Goal: Task Accomplishment & Management: Manage account settings

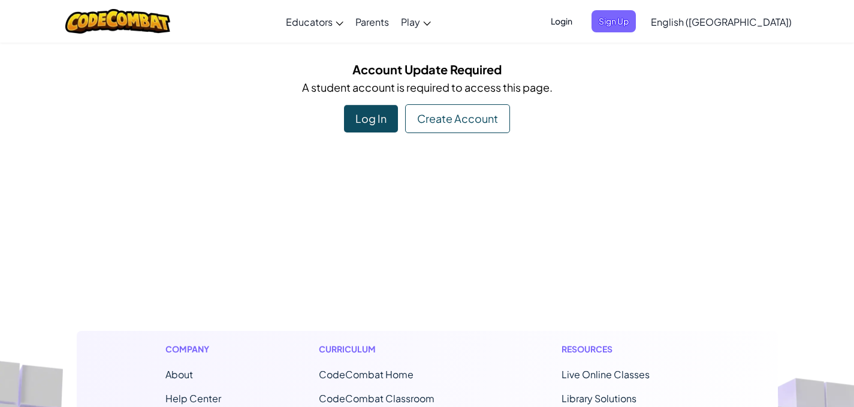
click at [369, 109] on div "Log In" at bounding box center [371, 119] width 54 height 28
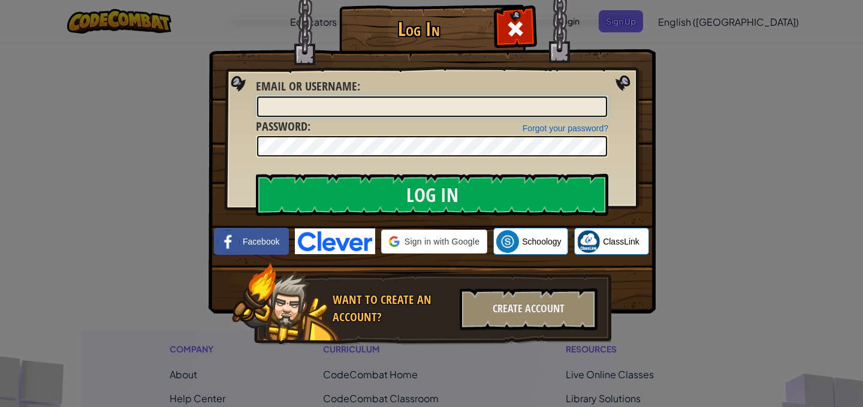
type input "halmac50962"
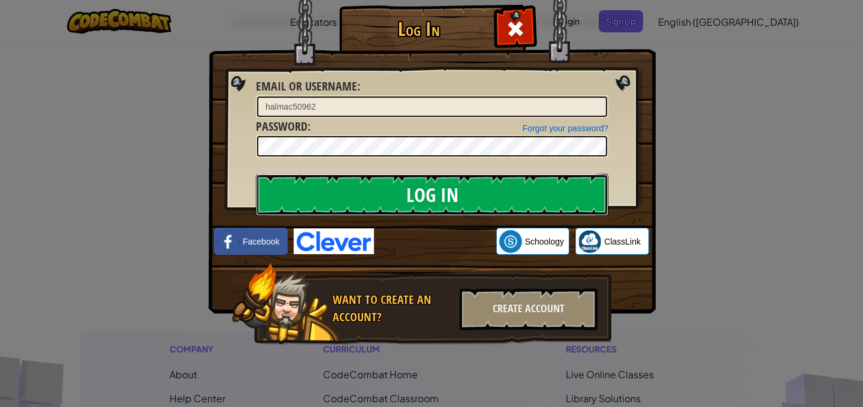
click at [447, 185] on input "Log In" at bounding box center [432, 195] width 353 height 42
click at [450, 195] on input "Log In" at bounding box center [432, 195] width 353 height 42
click at [453, 193] on input "Log In" at bounding box center [432, 195] width 353 height 42
